Goal: Communication & Community: Answer question/provide support

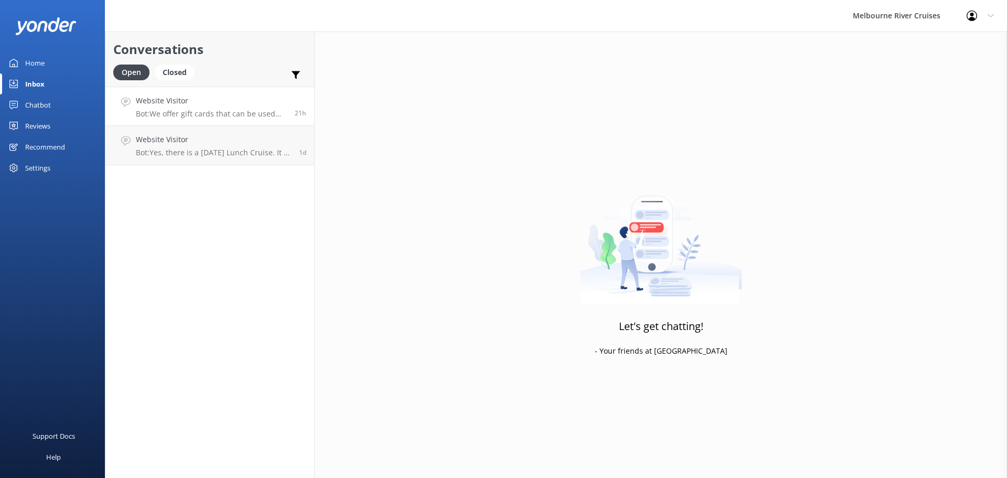
click at [163, 104] on h4 "Website Visitor" at bounding box center [211, 101] width 151 height 12
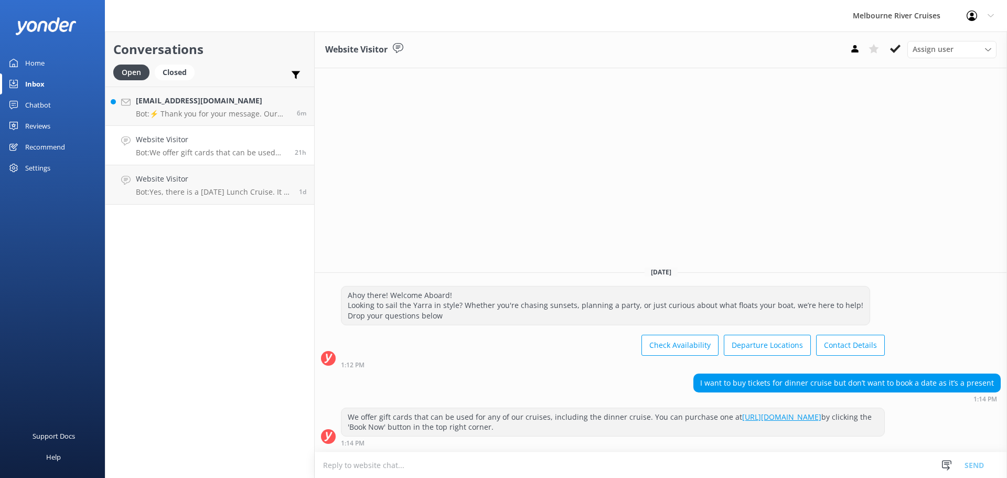
click at [157, 138] on h4 "Website Visitor" at bounding box center [211, 140] width 151 height 12
click at [157, 104] on h4 "[EMAIL_ADDRESS][DOMAIN_NAME]" at bounding box center [212, 101] width 153 height 12
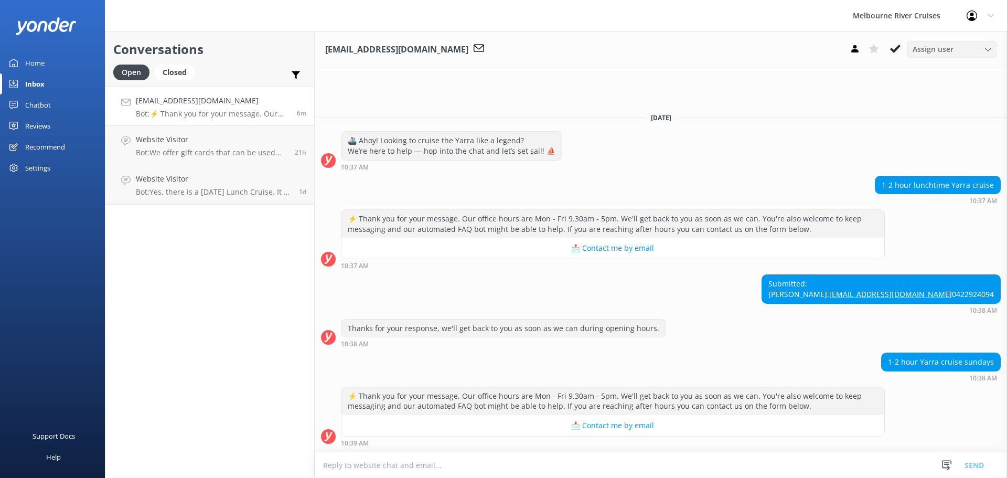
click at [983, 49] on div "Assign user" at bounding box center [952, 50] width 84 height 12
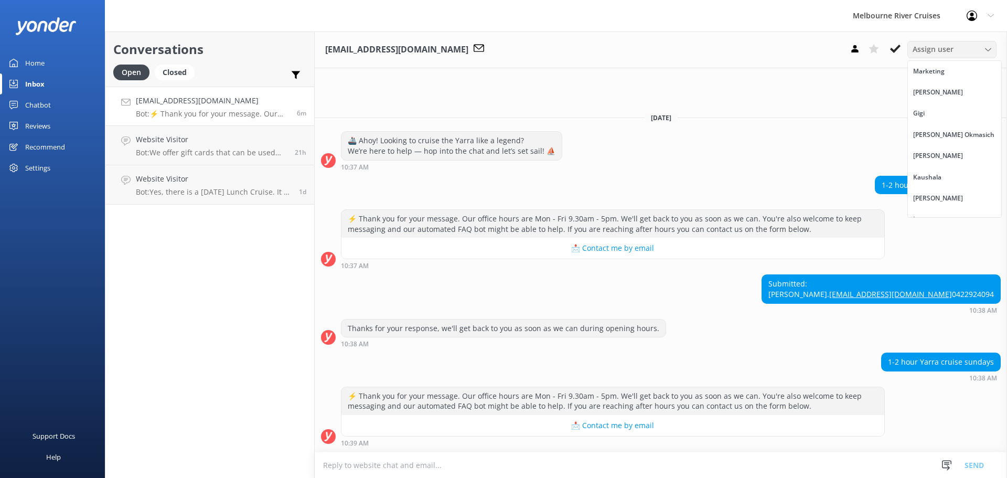
scroll to position [13, 0]
click at [924, 206] on div "Inna" at bounding box center [920, 206] width 14 height 10
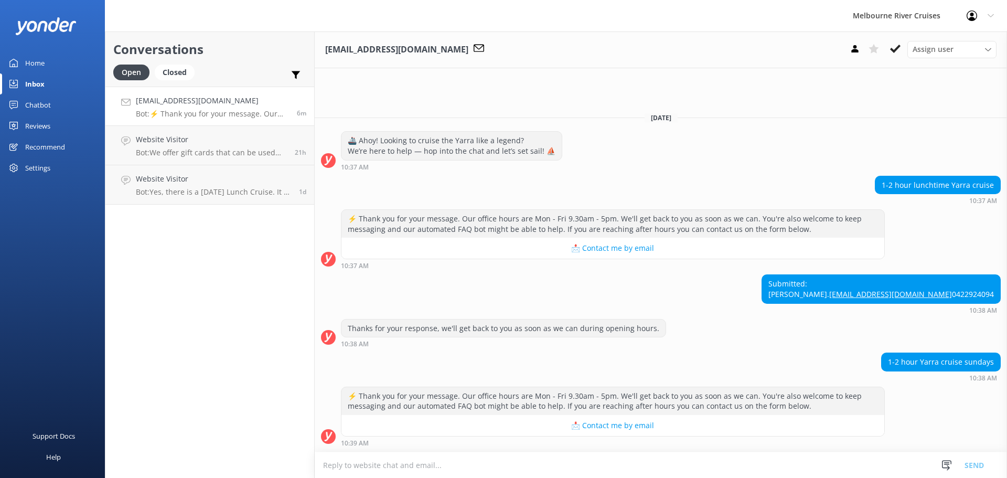
scroll to position [8, 0]
